Goal: Task Accomplishment & Management: Use online tool/utility

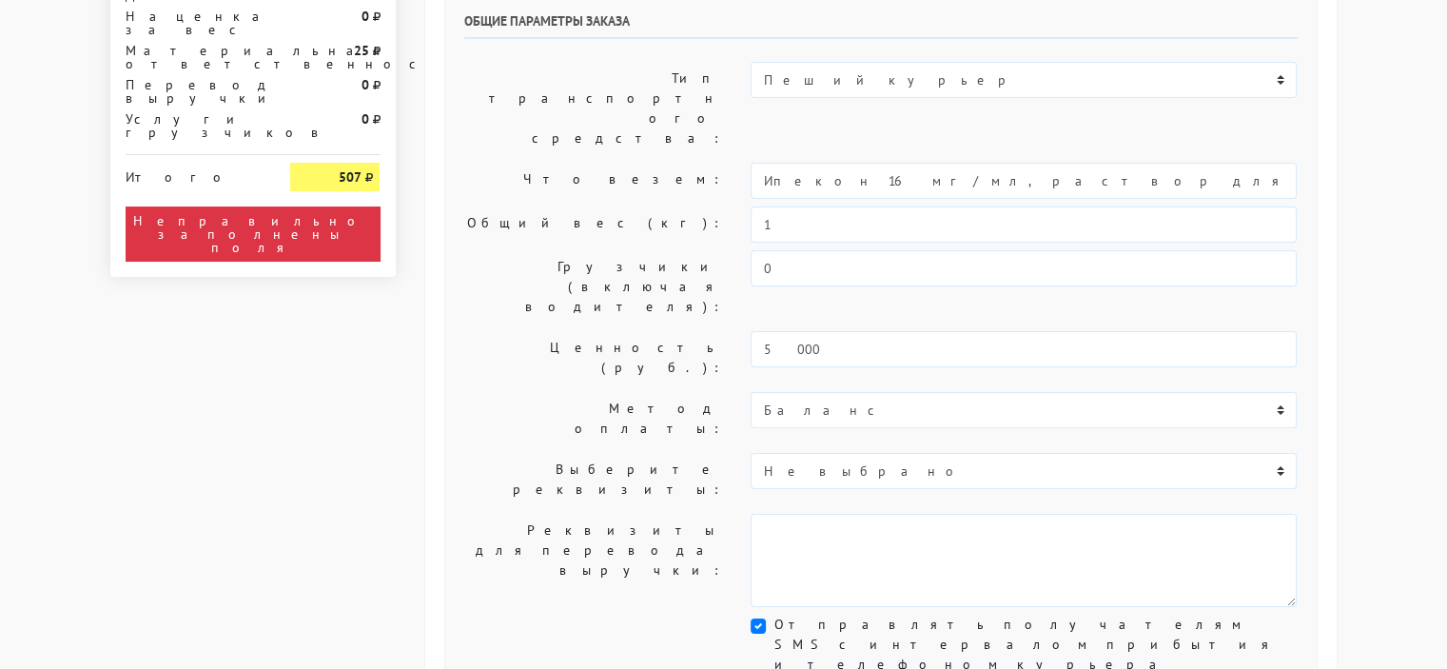
scroll to position [381, 0]
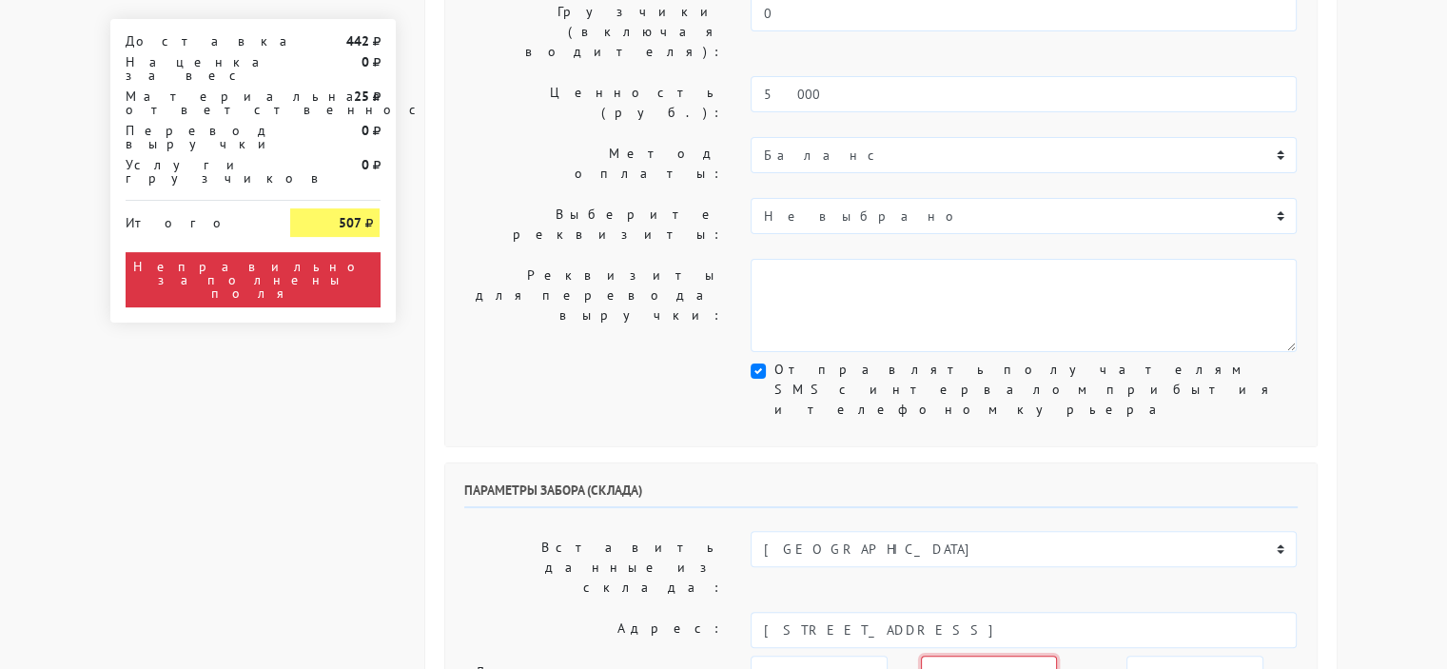
click at [1030, 656] on select "00:00 00:30 01:00 01:30 02:00 02:30 03:00 03:30 04:00 04:30 05:00 05:30 06:00 0…" at bounding box center [989, 674] width 136 height 36
select select "15:00"
click at [921, 656] on select "00:00 00:30 01:00 01:30 02:00 02:30 03:00 03:30 04:00 04:30 05:00 05:30 06:00 0…" at bounding box center [989, 674] width 136 height 36
click at [1204, 656] on select "00:00 00:30 01:00 01:30 02:00 02:30 03:00 03:30 04:00 04:30 05:00 05:30 06:00 0…" at bounding box center [1195, 674] width 136 height 36
select select "16:30"
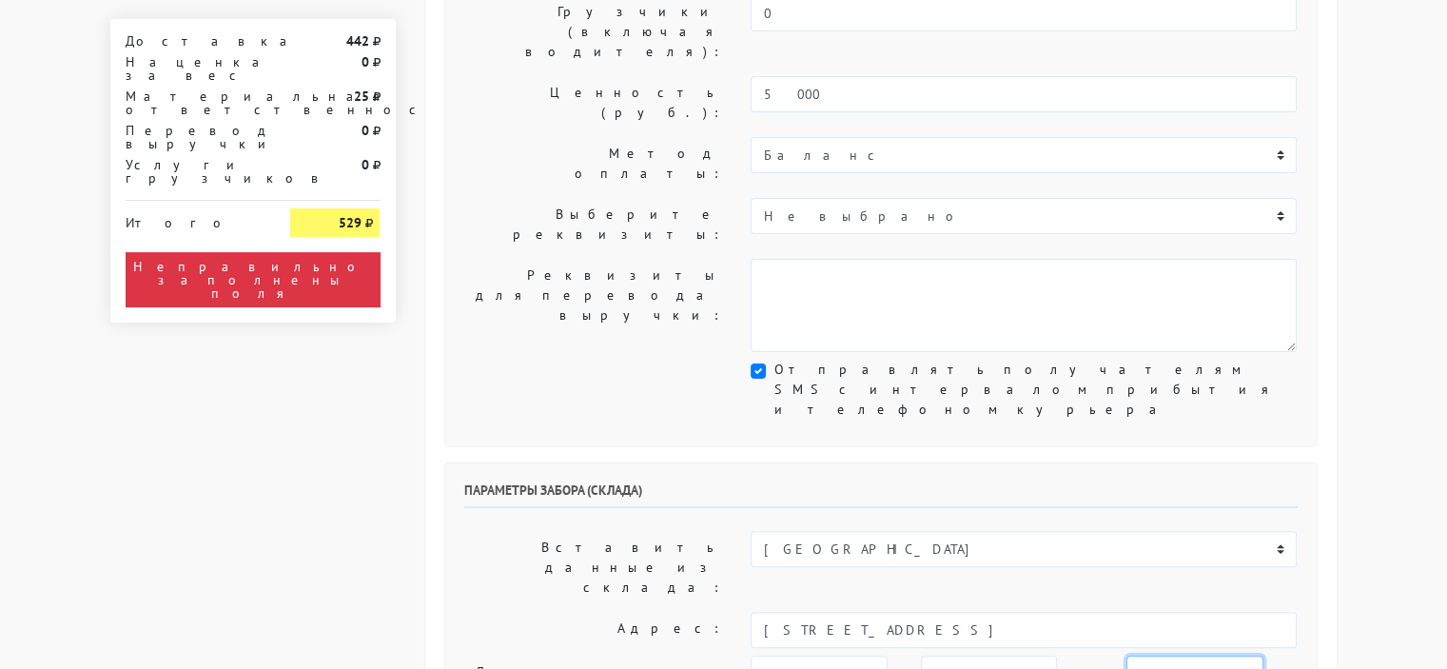
click at [1127, 656] on select "00:00 00:30 01:00 01:30 02:00 02:30 03:00 03:30 04:00 04:30 05:00 05:30 06:00 0…" at bounding box center [1195, 674] width 136 height 36
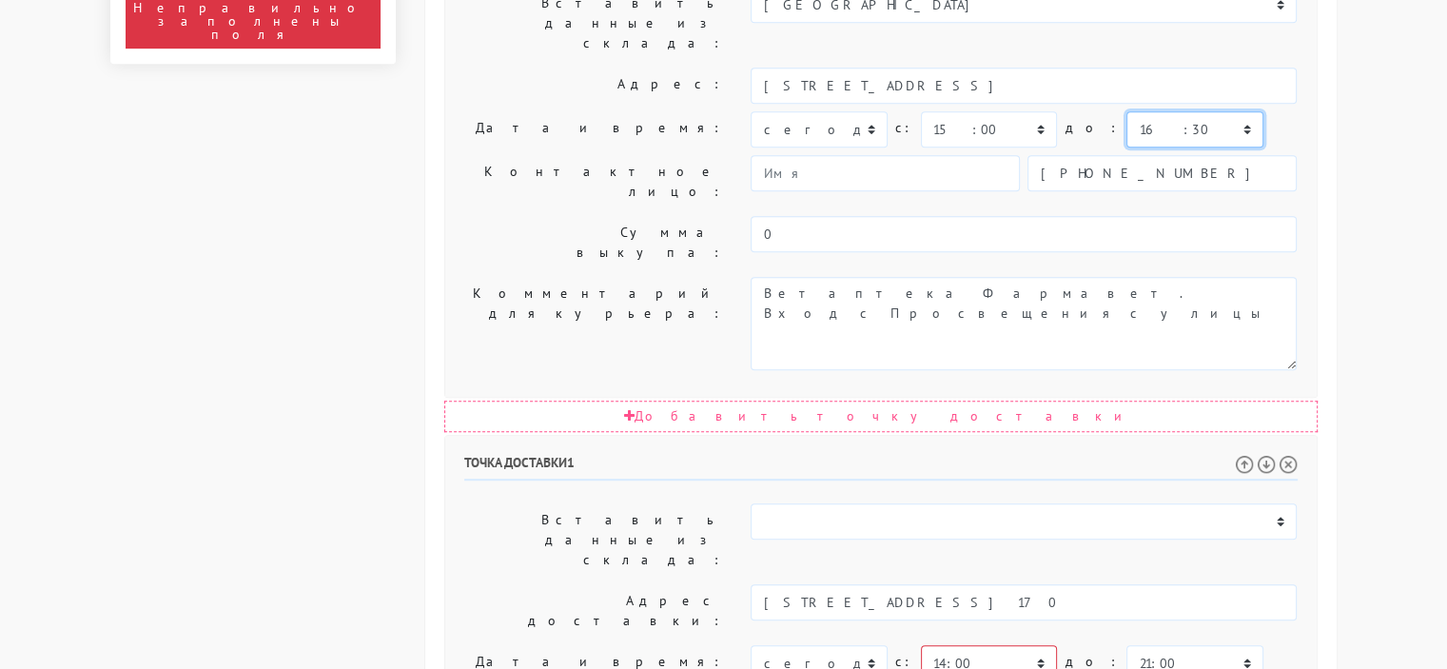
scroll to position [951, 0]
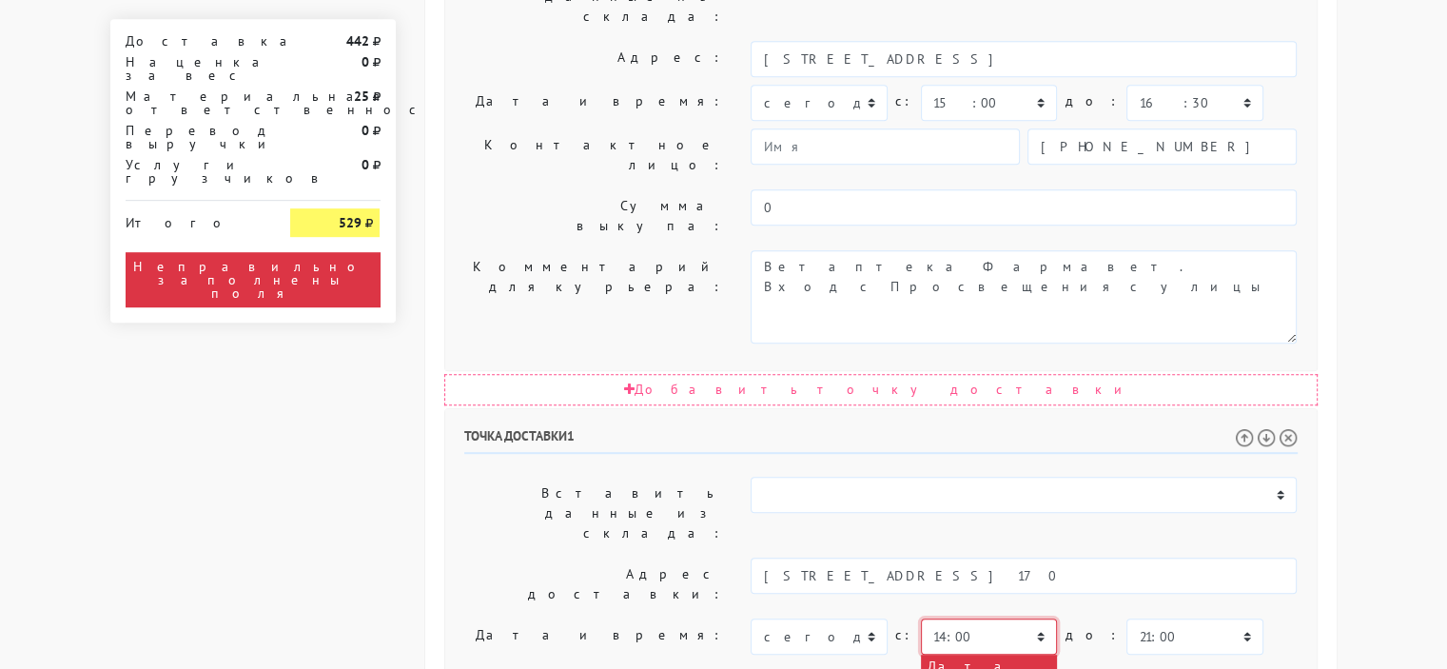
click at [1031, 618] on select "00:00 00:30 01:00 01:30 02:00 02:30 03:00 03:30 04:00 04:30 05:00 05:30 06:00 0…" at bounding box center [989, 636] width 136 height 36
select select "15:00"
click at [921, 618] on select "00:00 00:30 01:00 01:30 02:00 02:30 03:00 03:30 04:00 04:30 05:00 05:30 06:00 0…" at bounding box center [989, 636] width 136 height 36
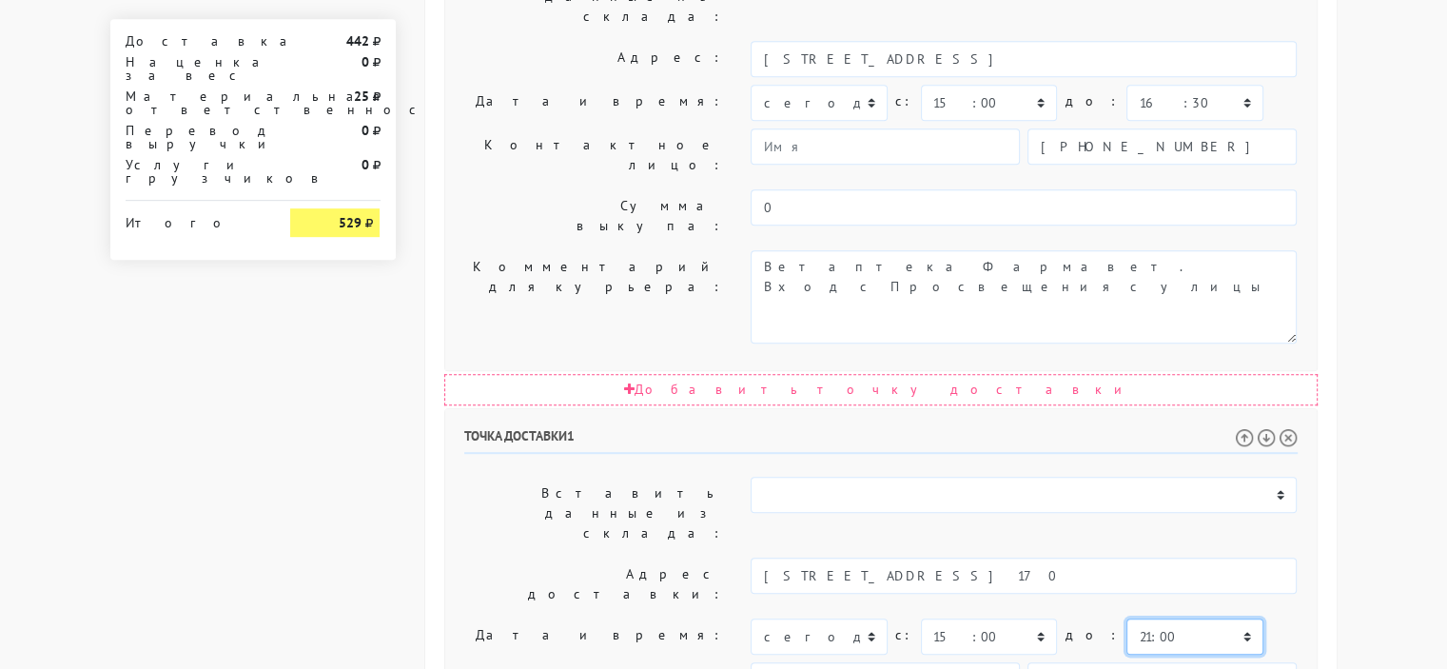
click at [1173, 618] on select "00:00 00:30 01:00 01:30 02:00 02:30 03:00 03:30 04:00 04:30 05:00 05:30 06:00 0…" at bounding box center [1195, 636] width 136 height 36
select select "18:00"
click at [1127, 618] on select "00:00 00:30 01:00 01:30 02:00 02:30 03:00 03:30 04:00 04:30 05:00 05:30 06:00 0…" at bounding box center [1195, 636] width 136 height 36
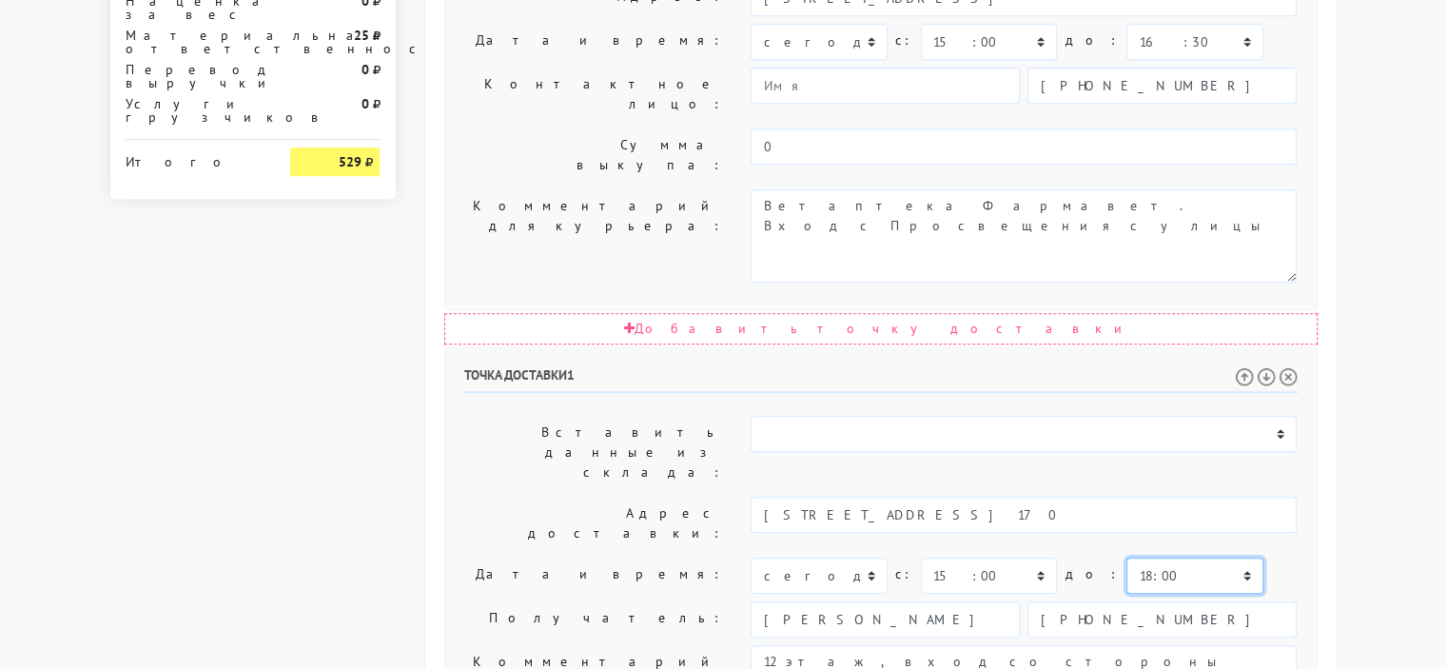
scroll to position [1081, 0]
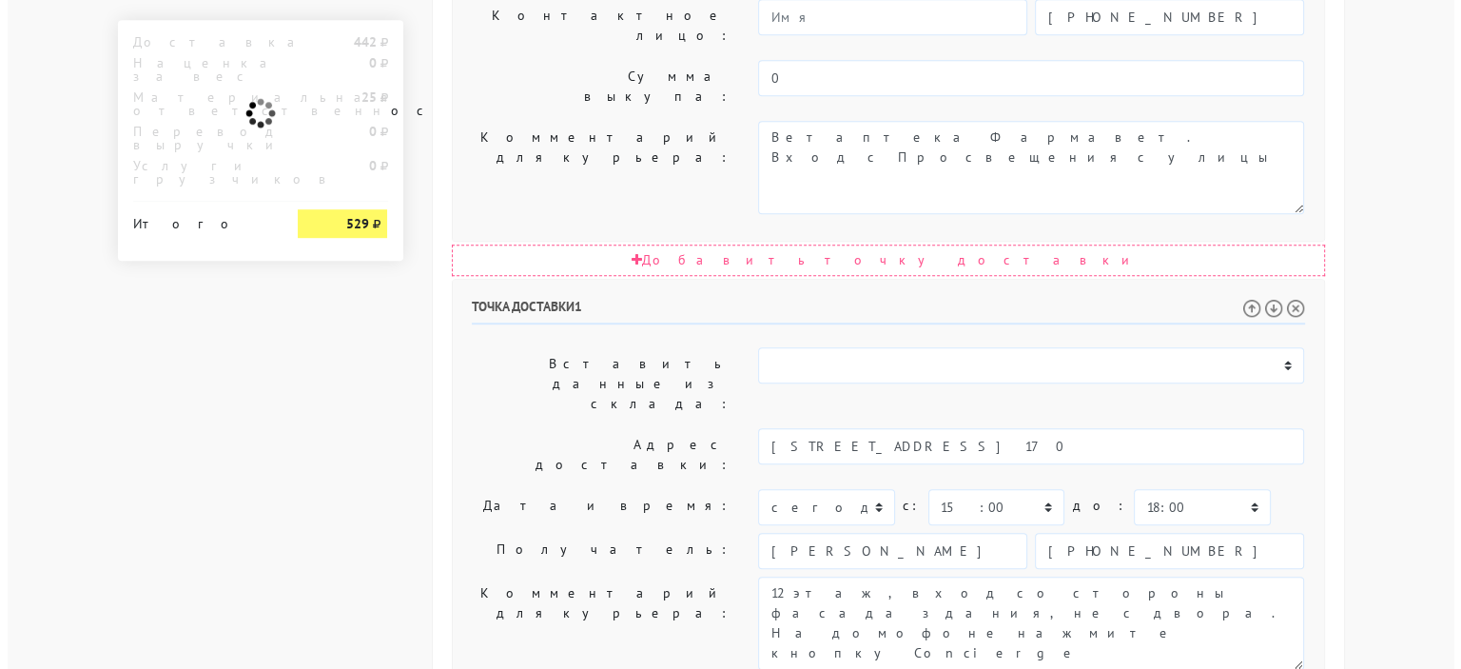
scroll to position [0, 0]
